Goal: Information Seeking & Learning: Learn about a topic

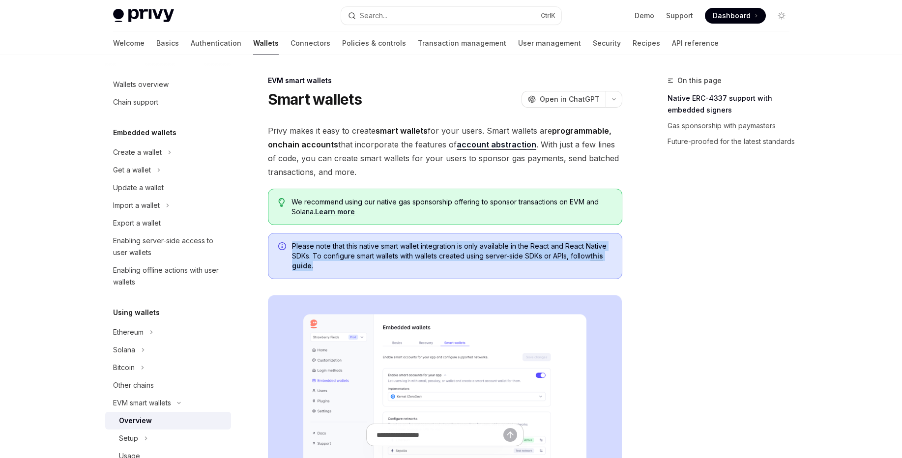
click at [473, 263] on div "Please note that this native smart wallet integration is only available in the …" at bounding box center [445, 256] width 354 height 46
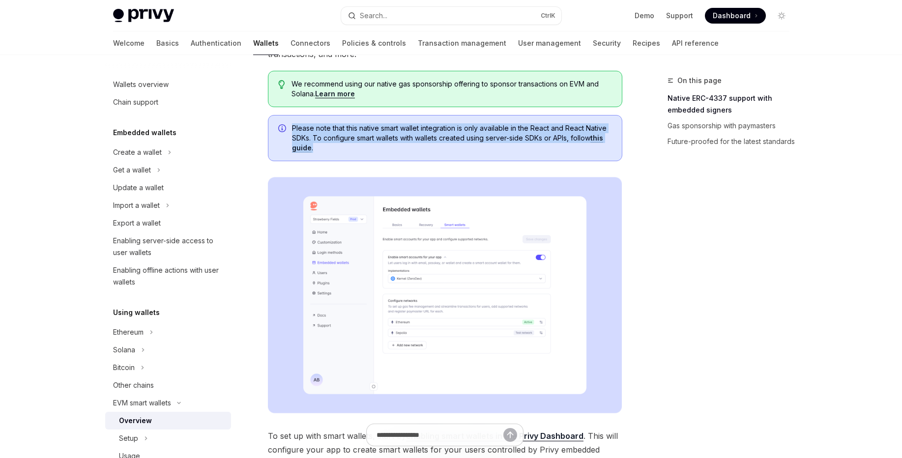
click at [489, 304] on img at bounding box center [445, 295] width 354 height 236
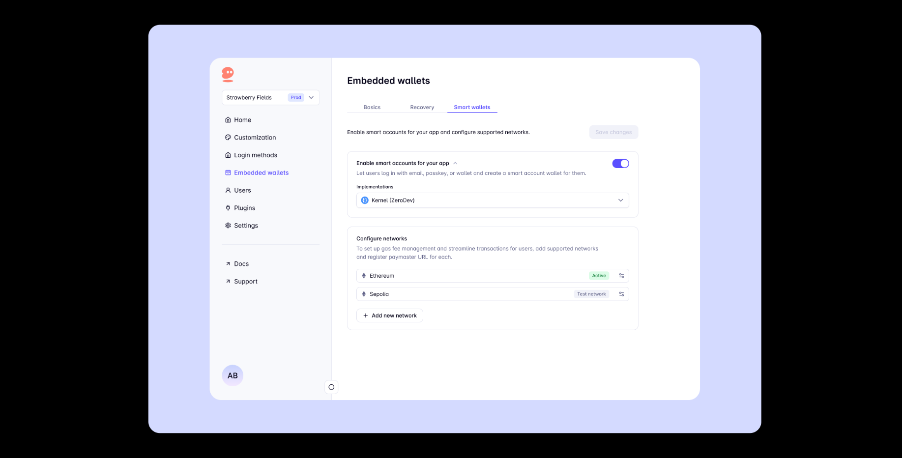
click at [797, 149] on div at bounding box center [451, 229] width 902 height 458
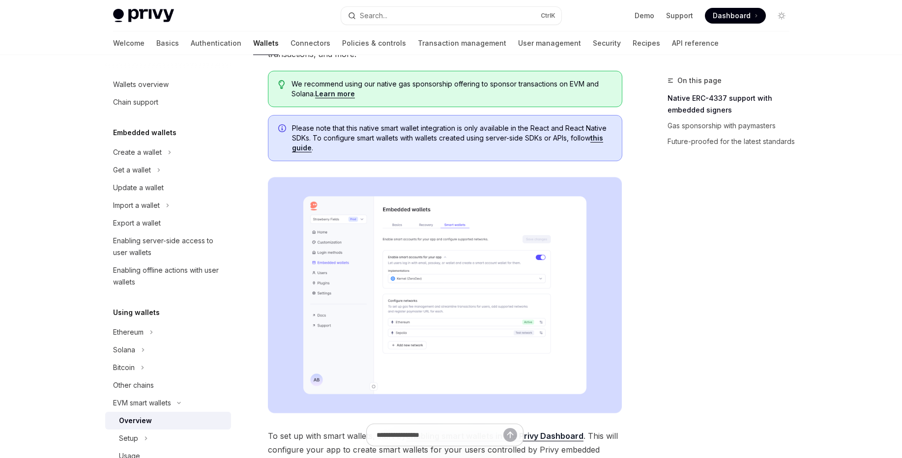
scroll to position [472, 0]
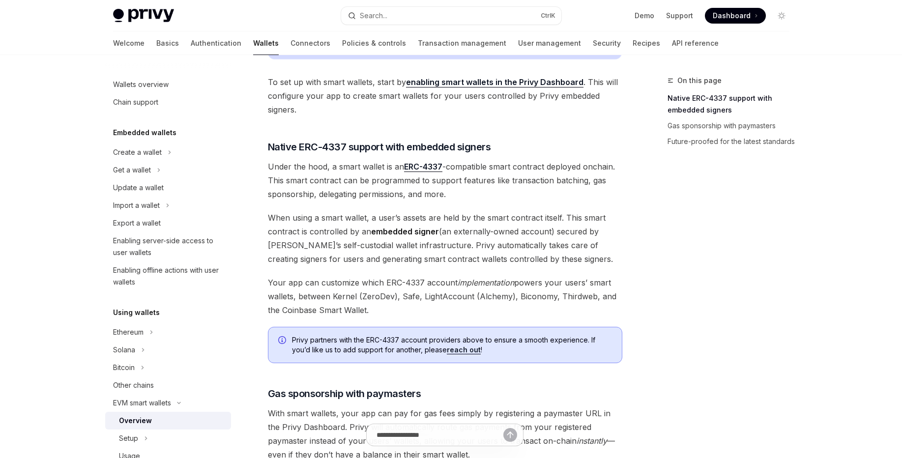
drag, startPoint x: 452, startPoint y: 269, endPoint x: 479, endPoint y: 308, distance: 47.0
click at [479, 308] on div "Privy makes it easy to create smart wallets for your users. Smart wallets are p…" at bounding box center [445, 106] width 354 height 908
click at [479, 308] on span "Your app can customize which ERC-4337 account implementation powers your users’…" at bounding box center [445, 296] width 354 height 41
drag, startPoint x: 479, startPoint y: 308, endPoint x: 472, endPoint y: 154, distance: 154.0
click at [472, 154] on div "Privy makes it easy to create smart wallets for your users. Smart wallets are p…" at bounding box center [445, 106] width 354 height 908
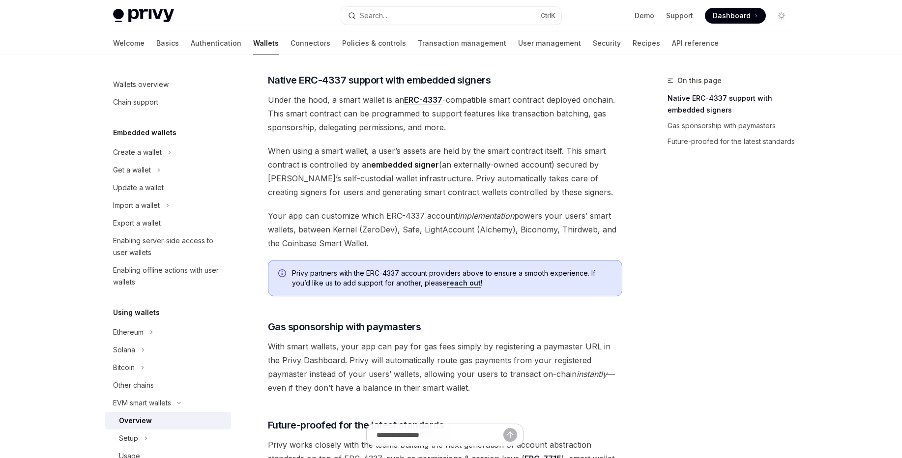
scroll to position [590, 0]
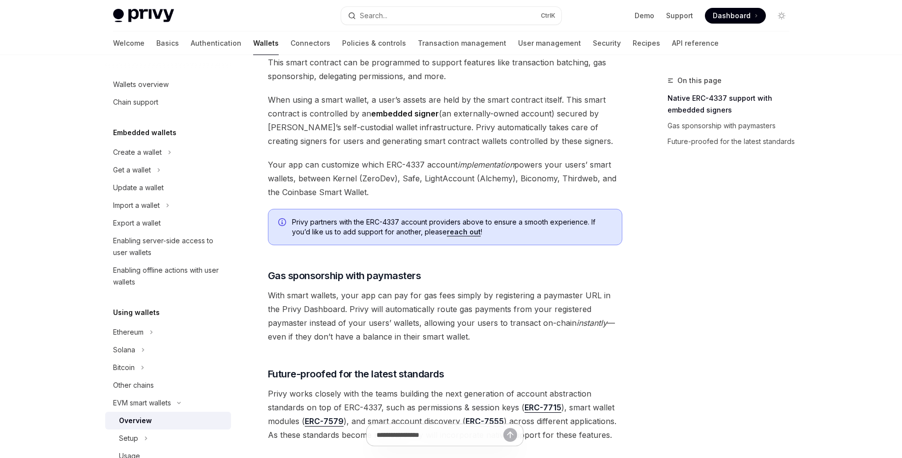
drag, startPoint x: 473, startPoint y: 272, endPoint x: 517, endPoint y: 337, distance: 78.7
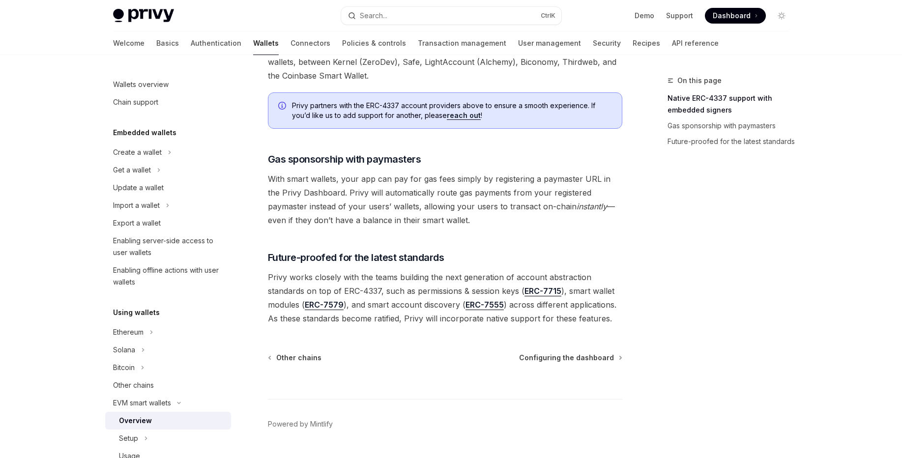
scroll to position [732, 0]
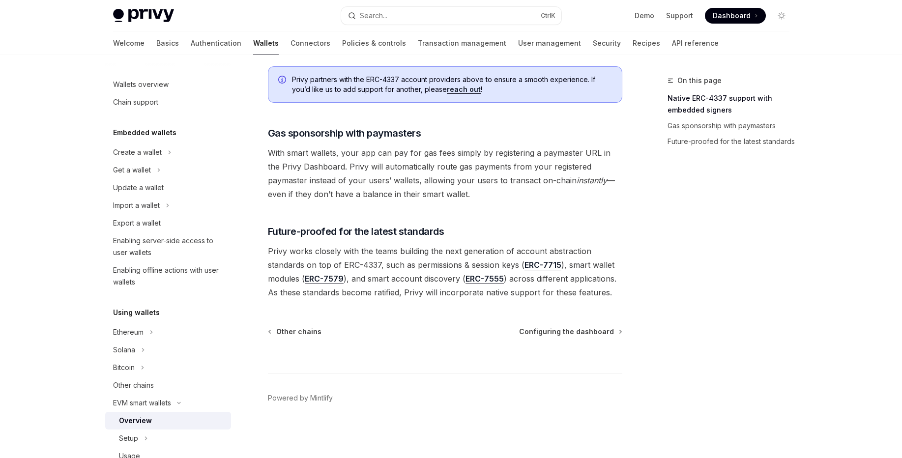
drag, startPoint x: 464, startPoint y: 239, endPoint x: 617, endPoint y: 291, distance: 161.5
